Goal: Information Seeking & Learning: Find specific fact

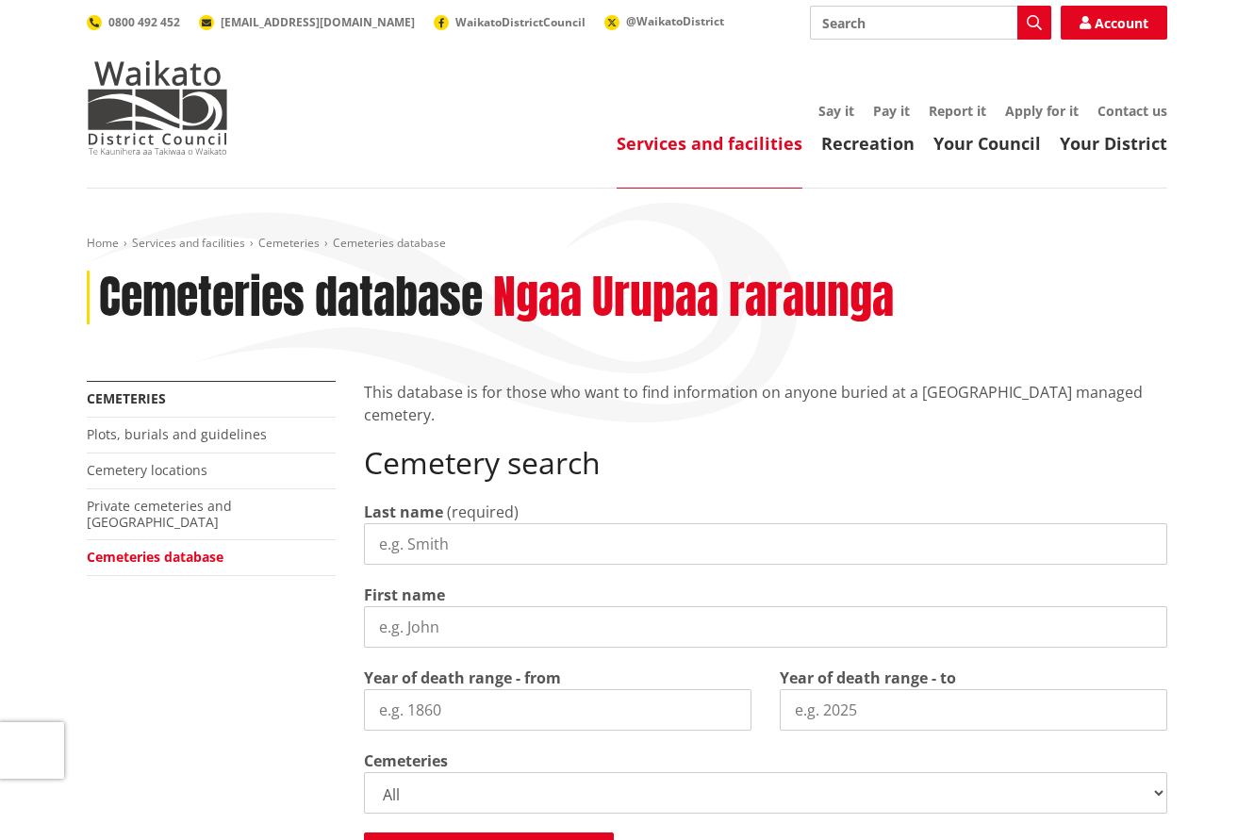
click at [463, 546] on input "Last name" at bounding box center [765, 543] width 803 height 41
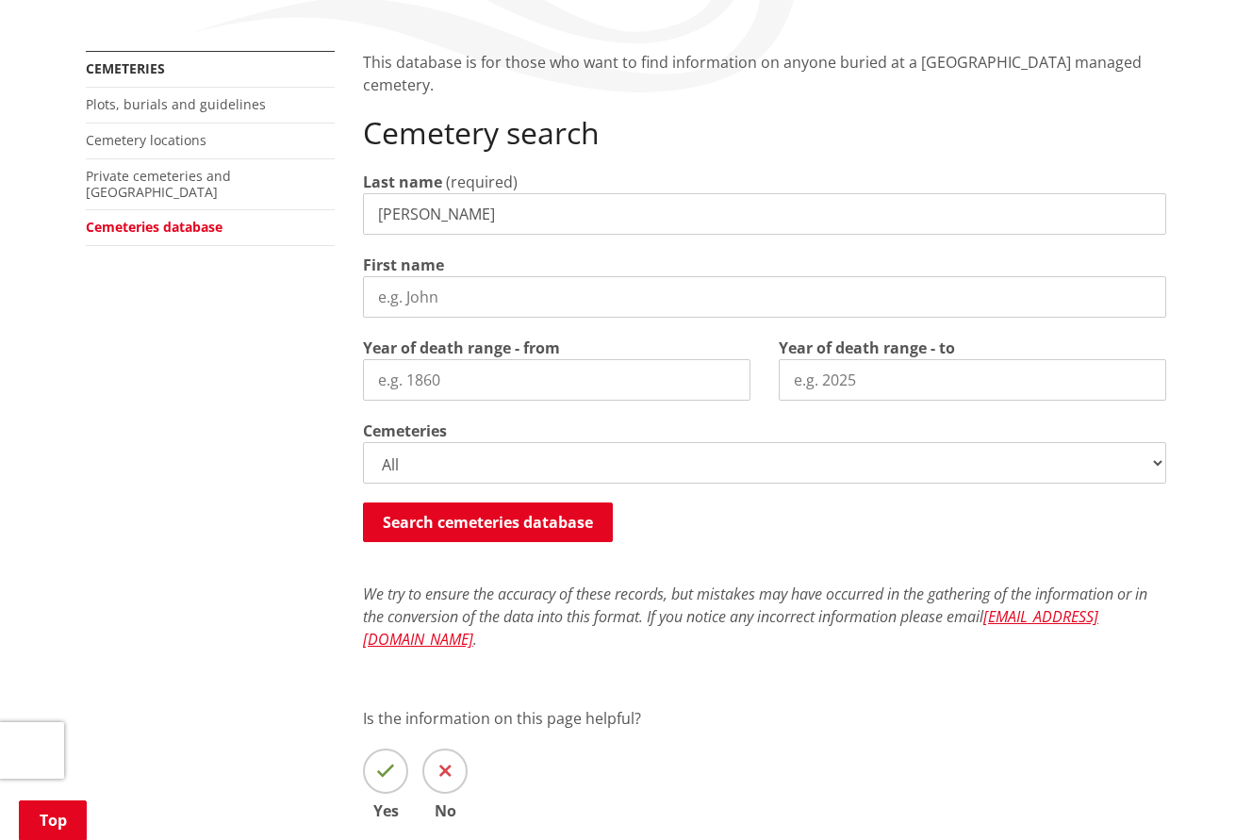
scroll to position [335, 0]
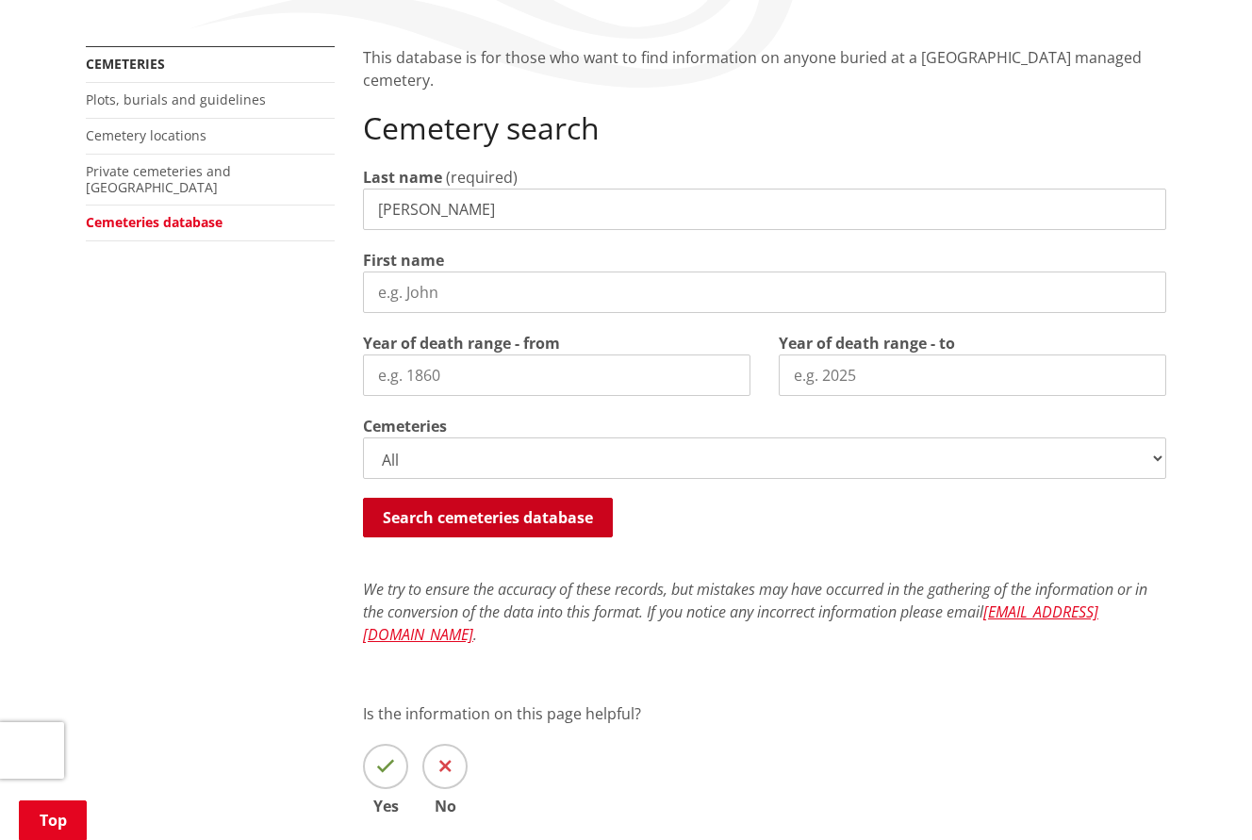
type input "[PERSON_NAME]"
click at [499, 520] on button "Search cemeteries database" at bounding box center [488, 518] width 250 height 40
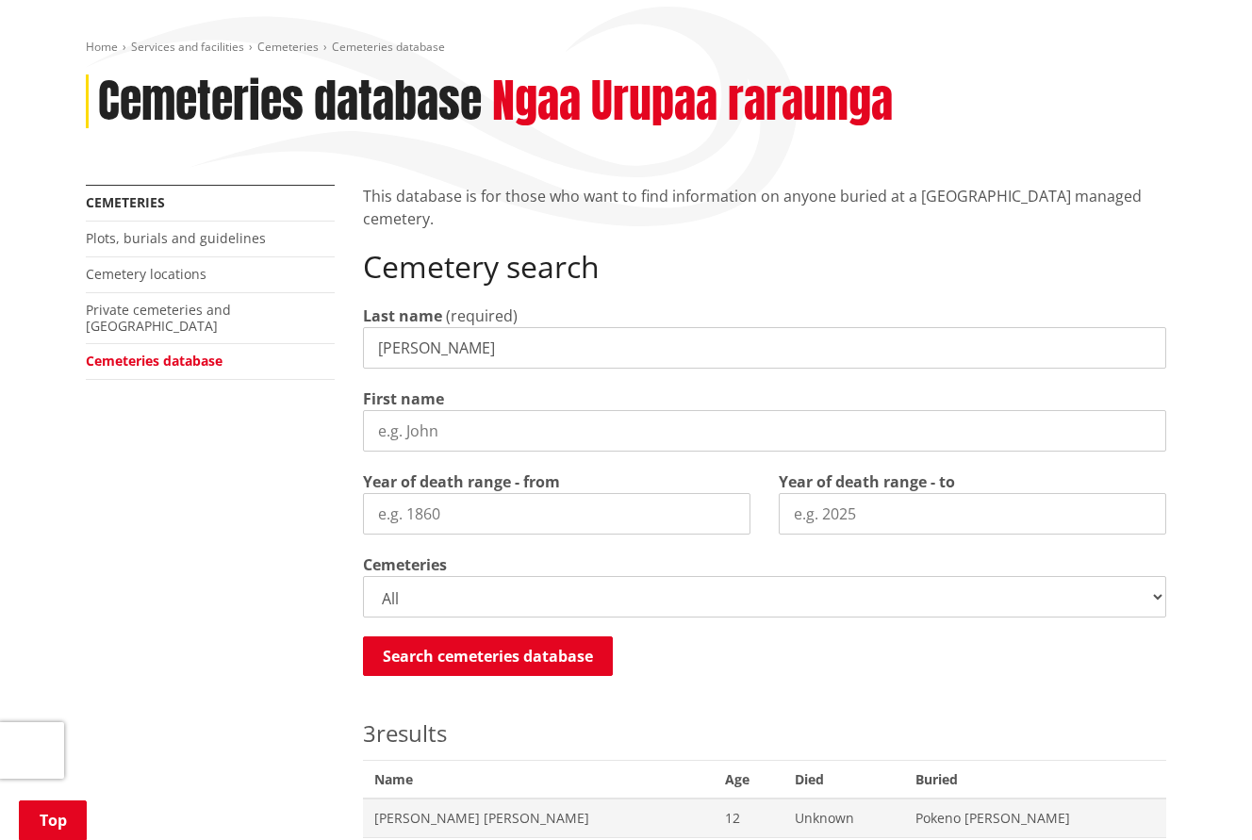
scroll to position [0, 0]
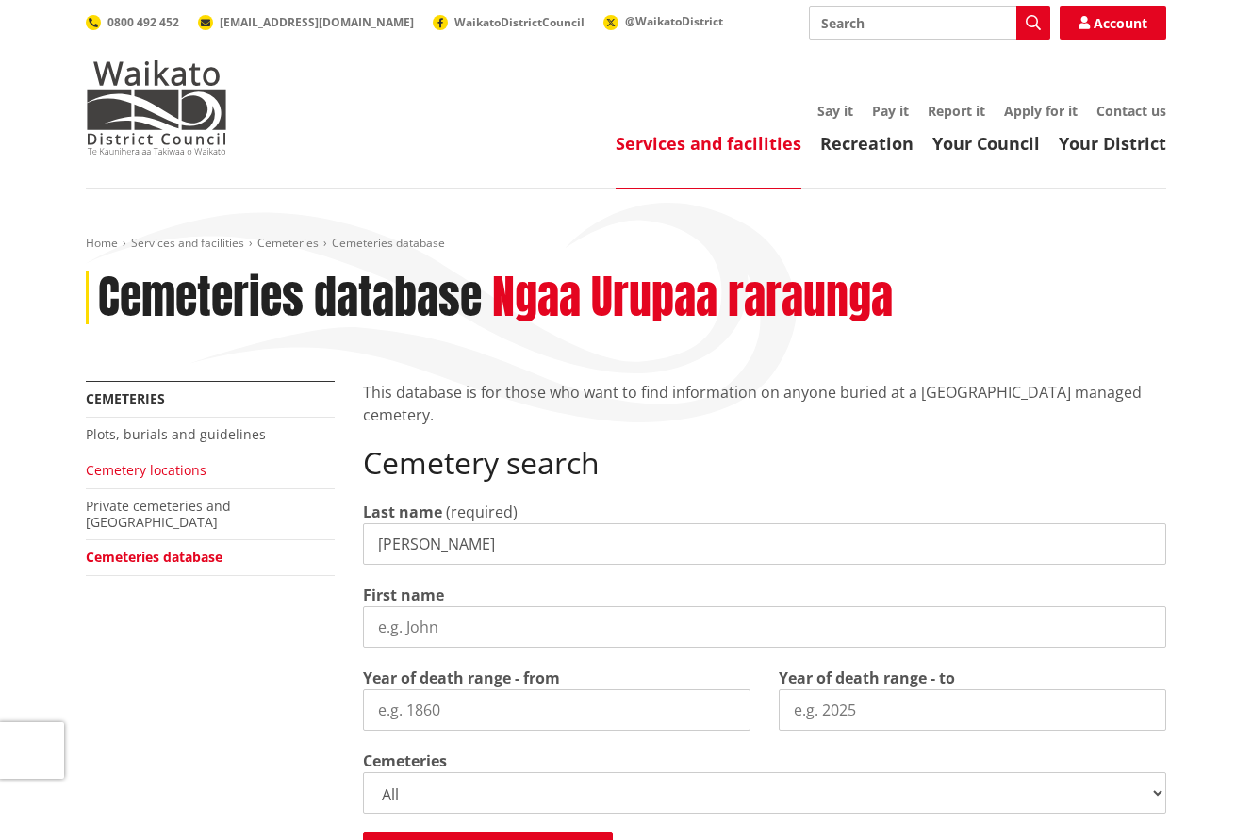
click at [178, 473] on link "Cemetery locations" at bounding box center [146, 470] width 121 height 18
